Goal: Task Accomplishment & Management: Complete application form

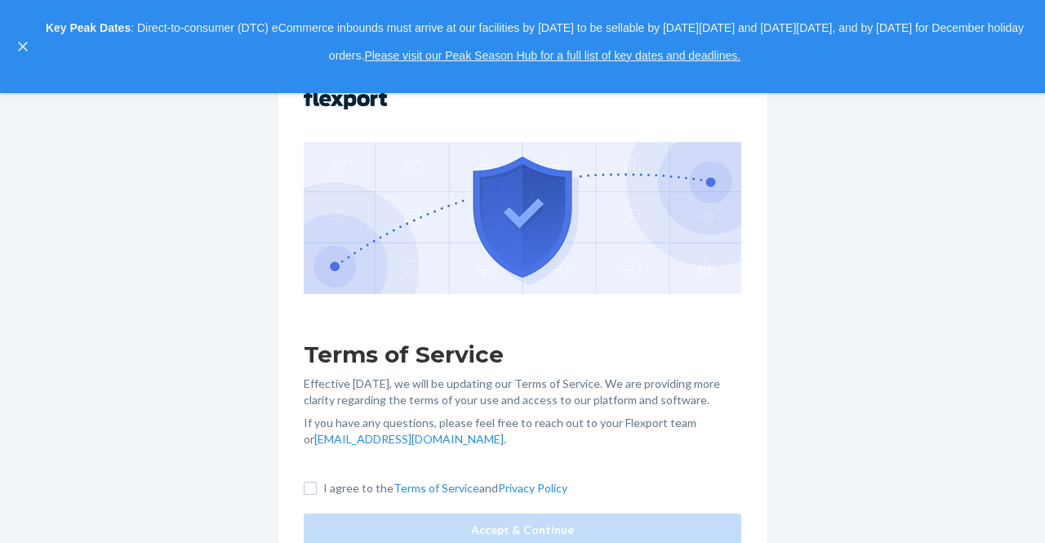
click at [826, 185] on div "Terms of Service Effective [DATE], we will be updating our Terms of Service. We…" at bounding box center [522, 318] width 1045 height 450
click at [305, 485] on input "I agree to the Terms of Service and Privacy Policy" at bounding box center [310, 488] width 13 height 13
checkbox input "true"
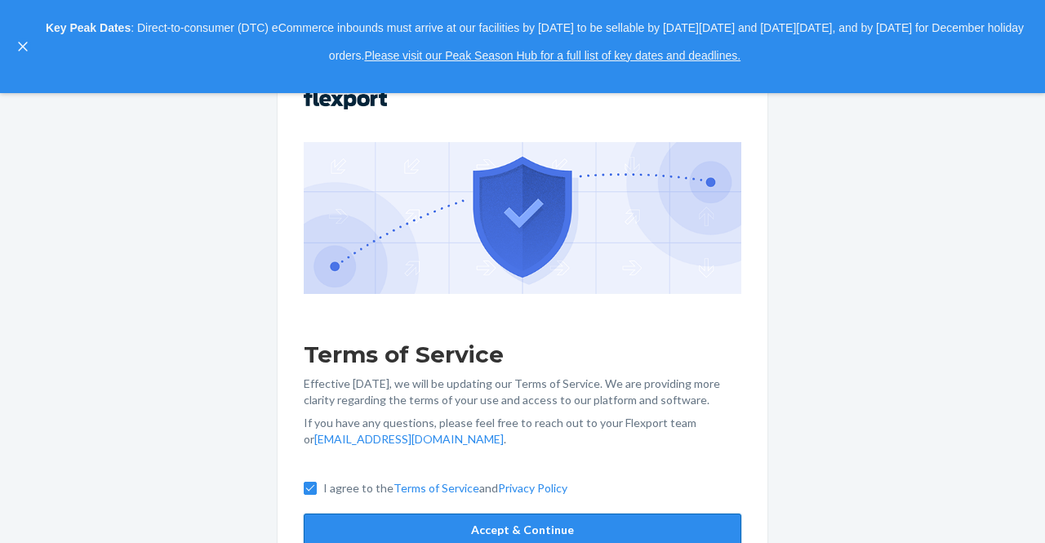
click at [371, 523] on button "Accept & Continue" at bounding box center [523, 530] width 438 height 33
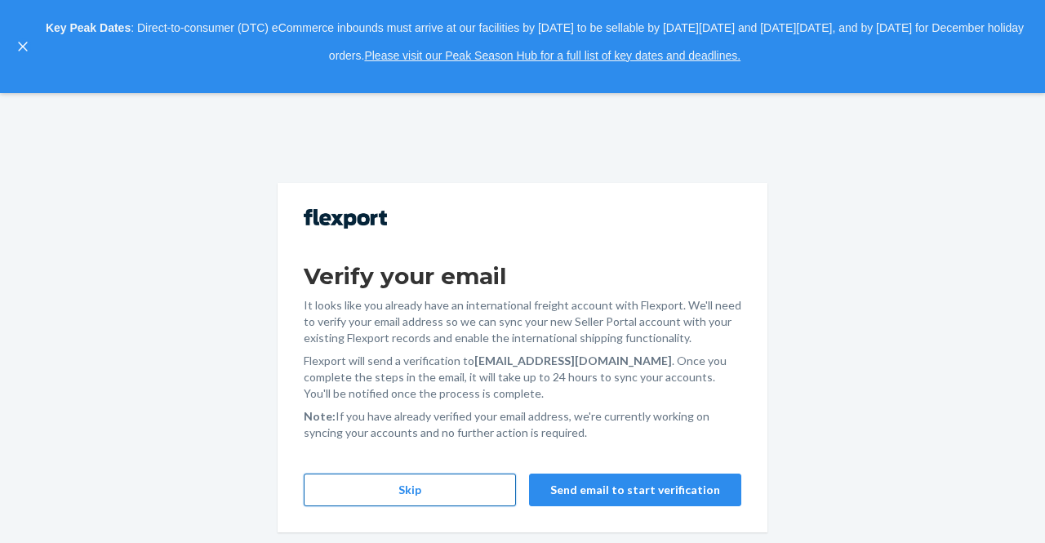
click at [444, 503] on button "Skip" at bounding box center [410, 490] width 212 height 33
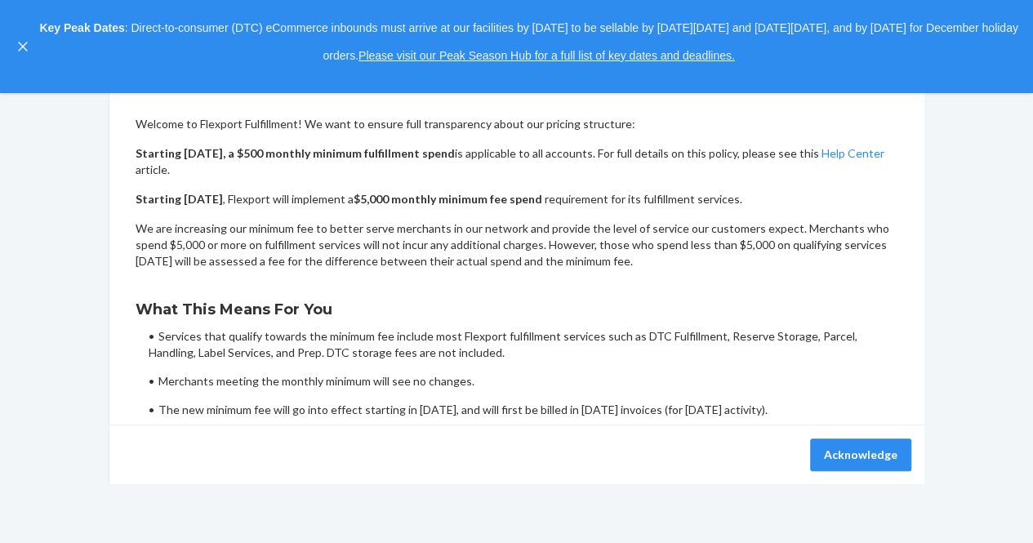
scroll to position [183, 0]
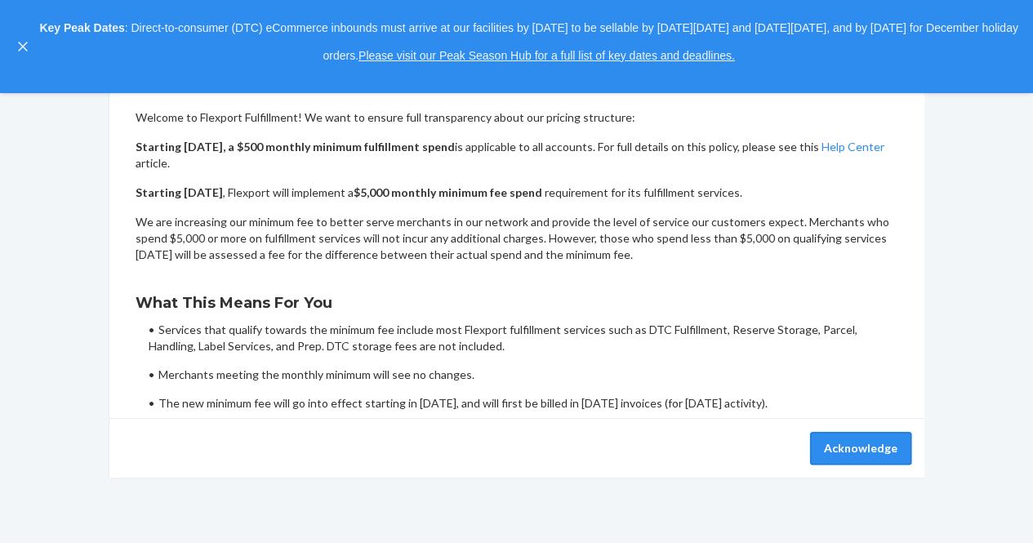
click at [885, 450] on button "Acknowledge" at bounding box center [860, 448] width 101 height 33
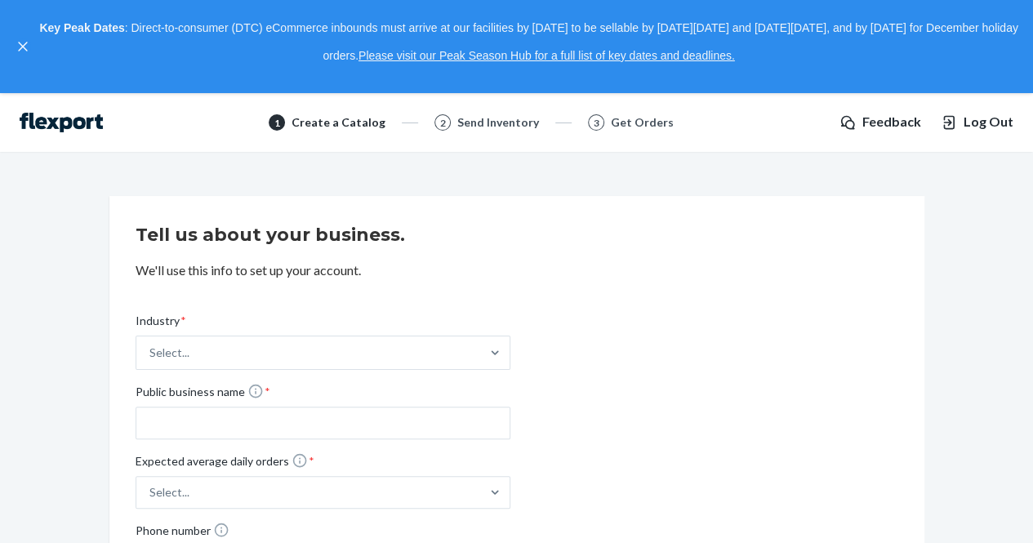
click at [733, 384] on div "Industry * Select... Public business name * Expected average daily orders * Sel…" at bounding box center [517, 432] width 763 height 291
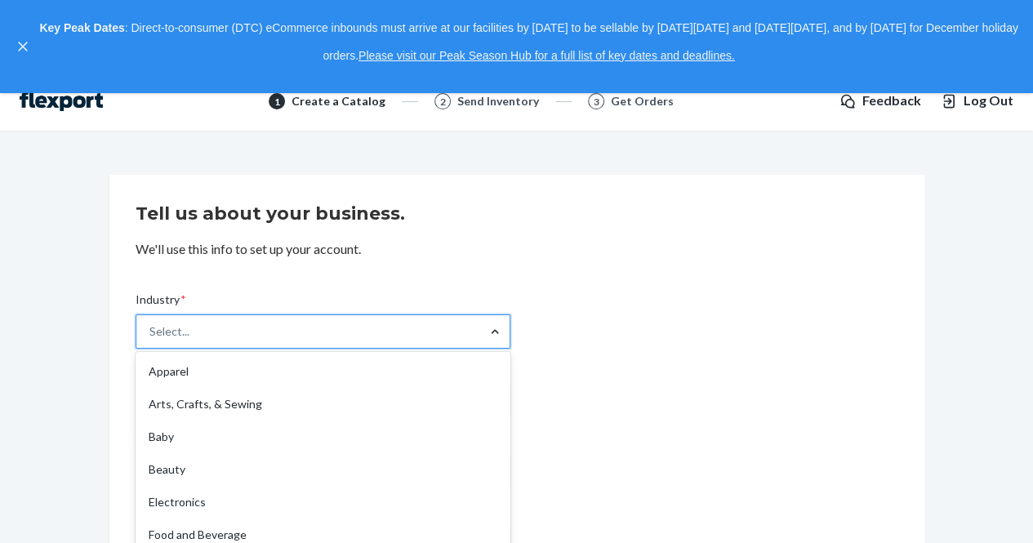
scroll to position [81, 0]
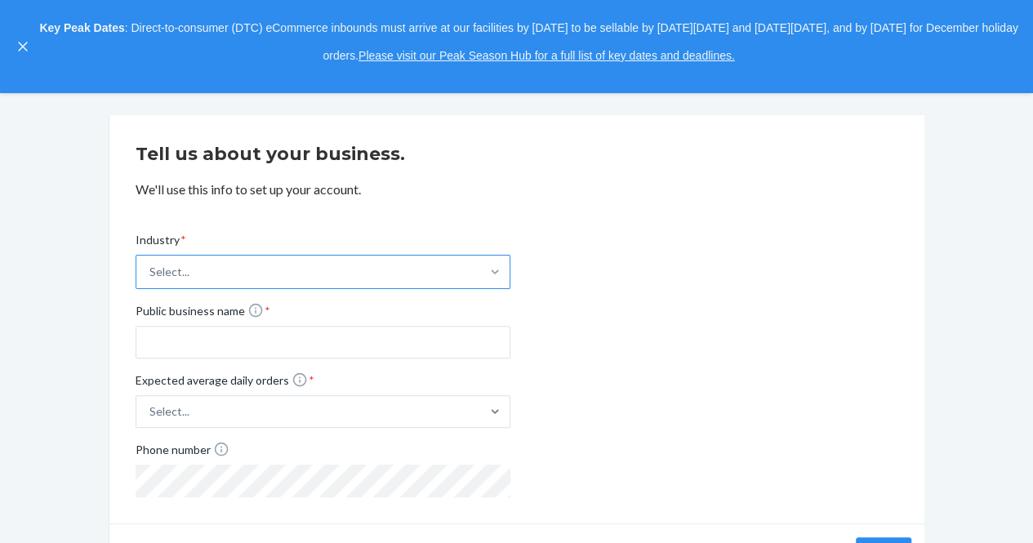
click at [635, 340] on div "Industry * Select... Public business name * Expected average daily orders * Sel…" at bounding box center [517, 351] width 763 height 291
click at [24, 43] on icon "close," at bounding box center [23, 47] width 10 height 10
